Goal: Transaction & Acquisition: Purchase product/service

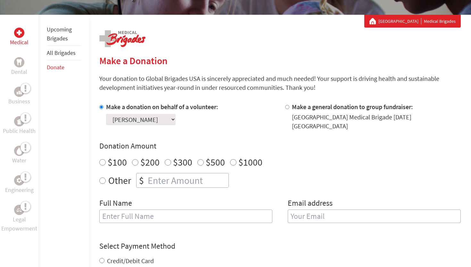
scroll to position [106, 0]
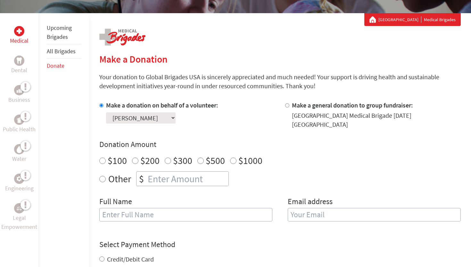
radio input "true"
click at [173, 176] on input "number" at bounding box center [188, 179] width 82 height 14
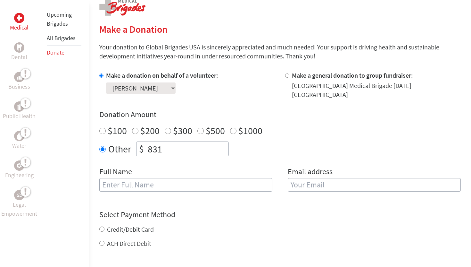
scroll to position [137, 0]
type input "831"
click at [167, 179] on input "text" at bounding box center [185, 183] width 173 height 13
type input "[PERSON_NAME]"
click at [340, 177] on input "email" at bounding box center [374, 183] width 173 height 13
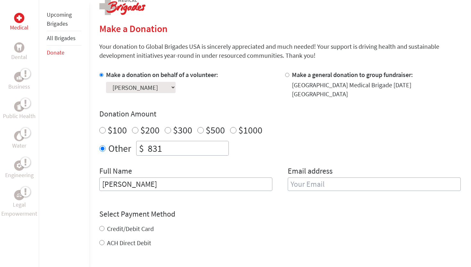
type input "[EMAIL_ADDRESS][DOMAIN_NAME]"
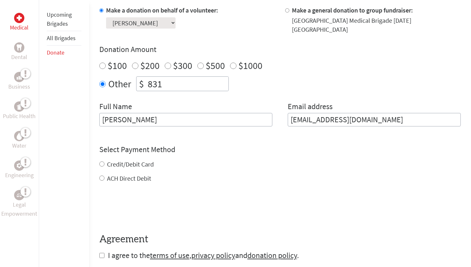
scroll to position [203, 0]
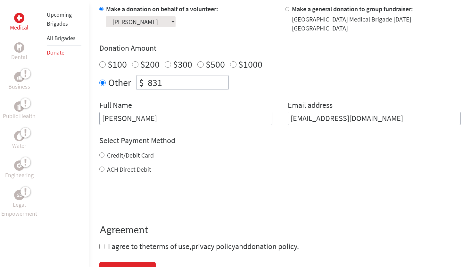
click at [123, 157] on div "Credit/Debit Card ACH Direct Debit" at bounding box center [280, 162] width 362 height 23
click at [115, 151] on label "Credit/Debit Card" at bounding box center [130, 155] width 47 height 8
click at [105, 152] on input "Credit/Debit Card" at bounding box center [101, 154] width 5 height 5
radio input "true"
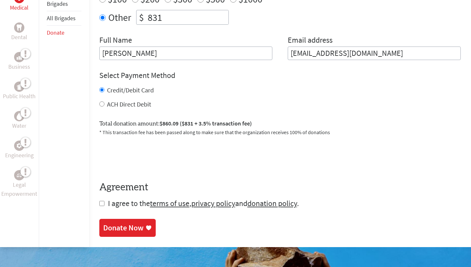
scroll to position [270, 0]
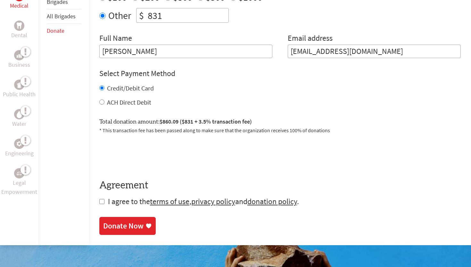
click at [103, 192] on form "Make a donation on behalf of a volunteer: Select a volunteer... [PERSON_NAME] […" at bounding box center [280, 71] width 362 height 269
click at [101, 198] on form "Make a donation on behalf of a volunteer: Select a volunteer... [PERSON_NAME] […" at bounding box center [280, 71] width 362 height 269
click at [101, 199] on input "checkbox" at bounding box center [101, 201] width 5 height 5
checkbox input "true"
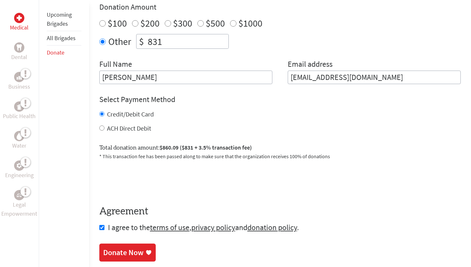
scroll to position [243, 0]
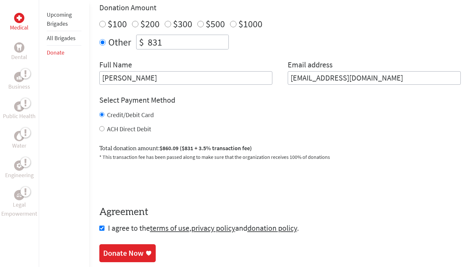
click at [124, 248] on div "Donate Now" at bounding box center [123, 253] width 40 height 10
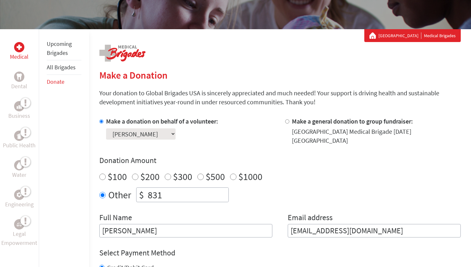
scroll to position [106, 0]
